Goal: Information Seeking & Learning: Learn about a topic

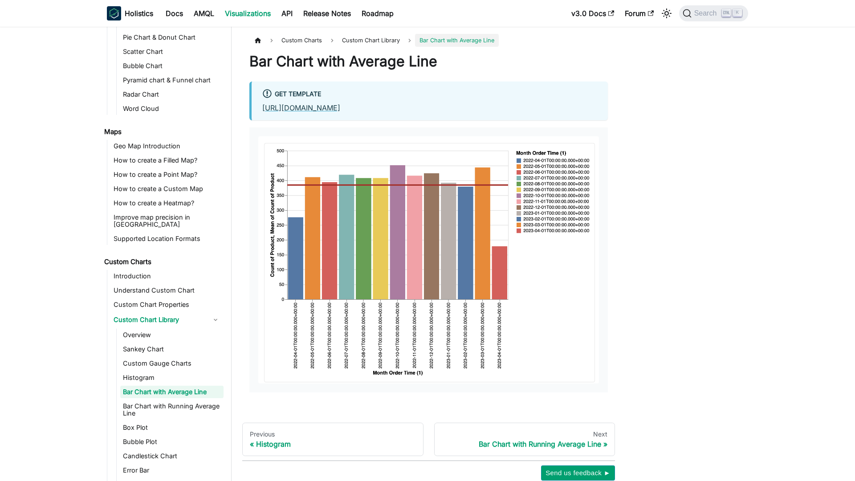
scroll to position [276, 0]
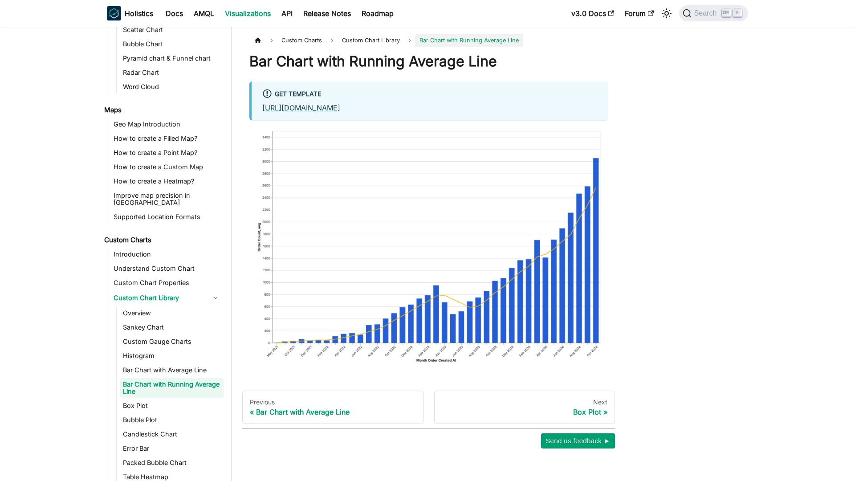
scroll to position [297, 0]
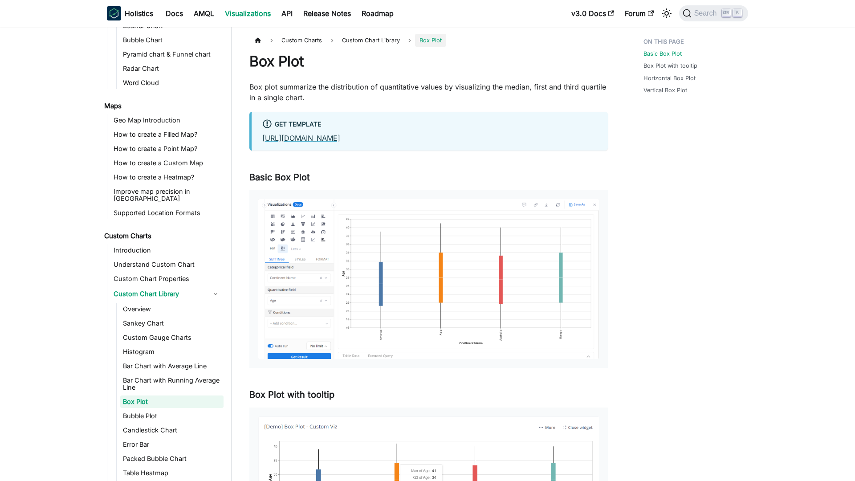
scroll to position [312, 0]
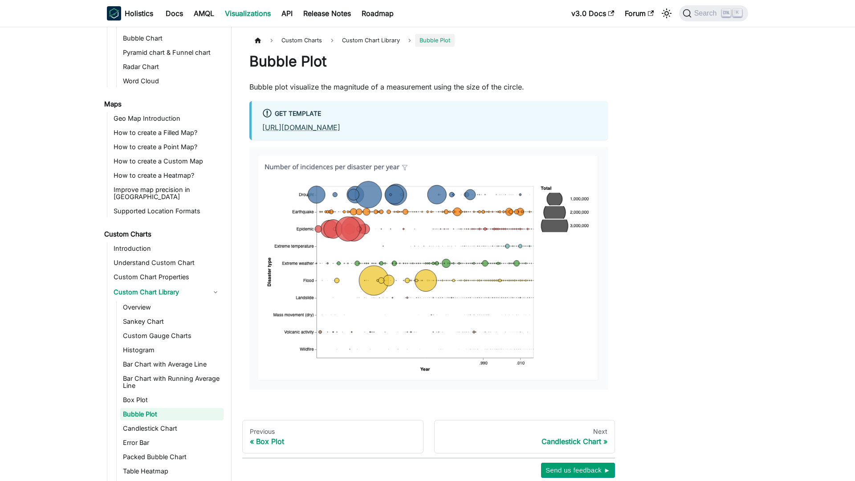
scroll to position [326, 0]
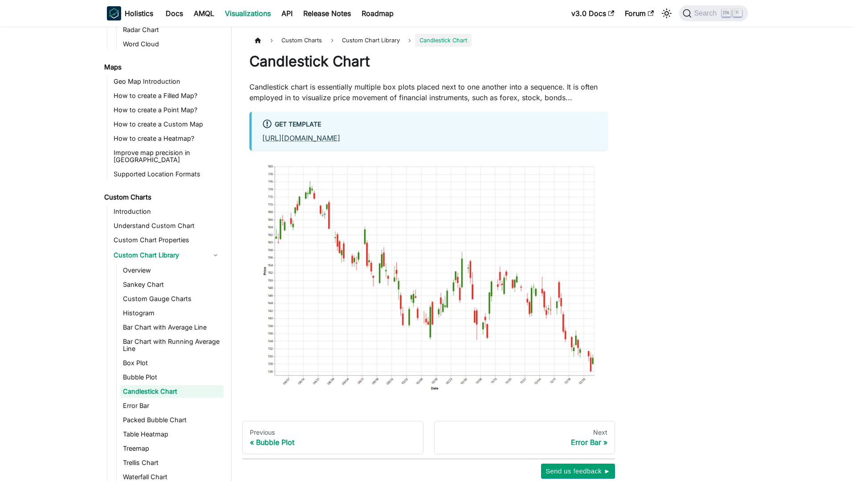
scroll to position [340, 0]
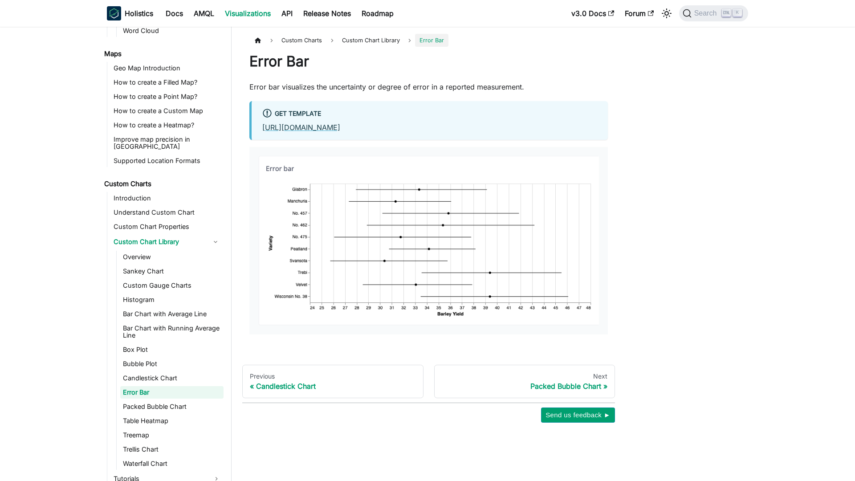
scroll to position [354, 0]
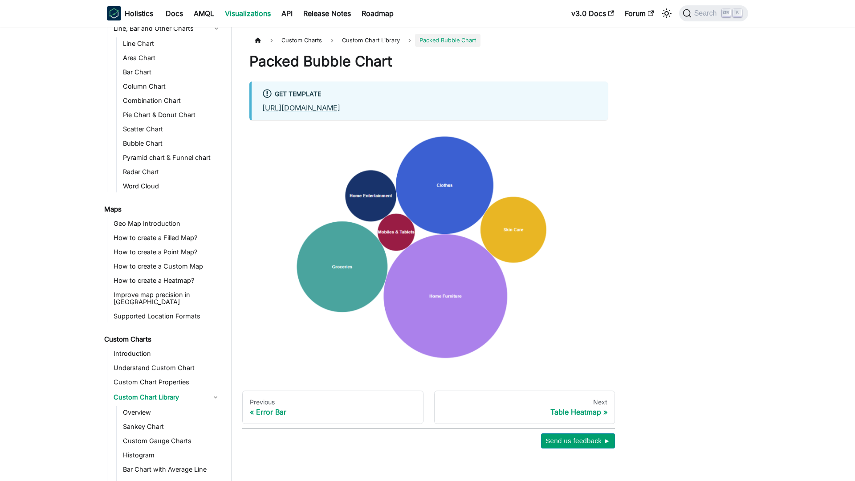
scroll to position [369, 0]
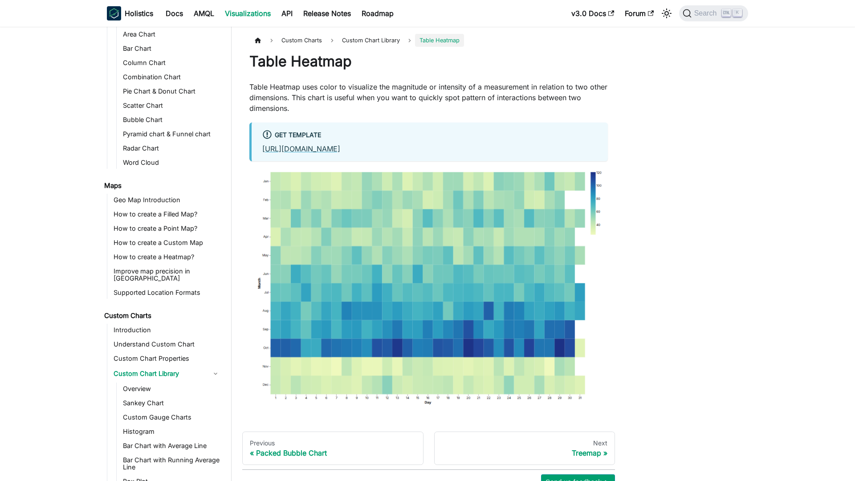
scroll to position [383, 0]
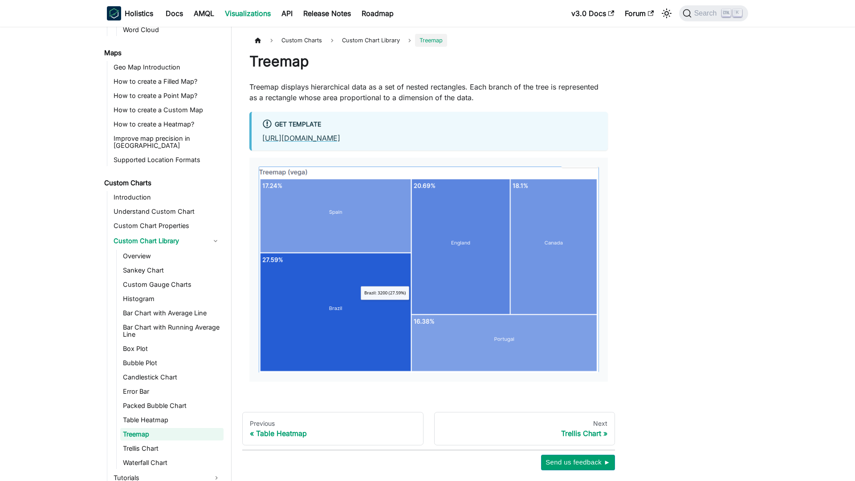
scroll to position [397, 0]
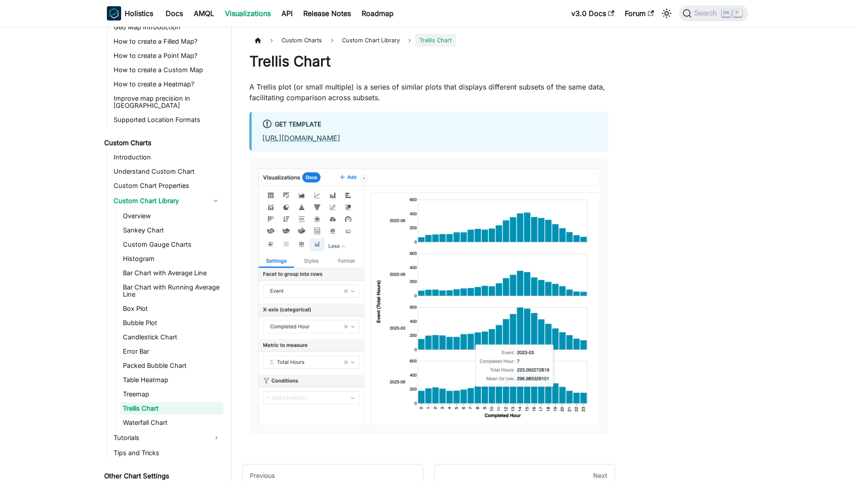
scroll to position [411, 0]
